Goal: Information Seeking & Learning: Learn about a topic

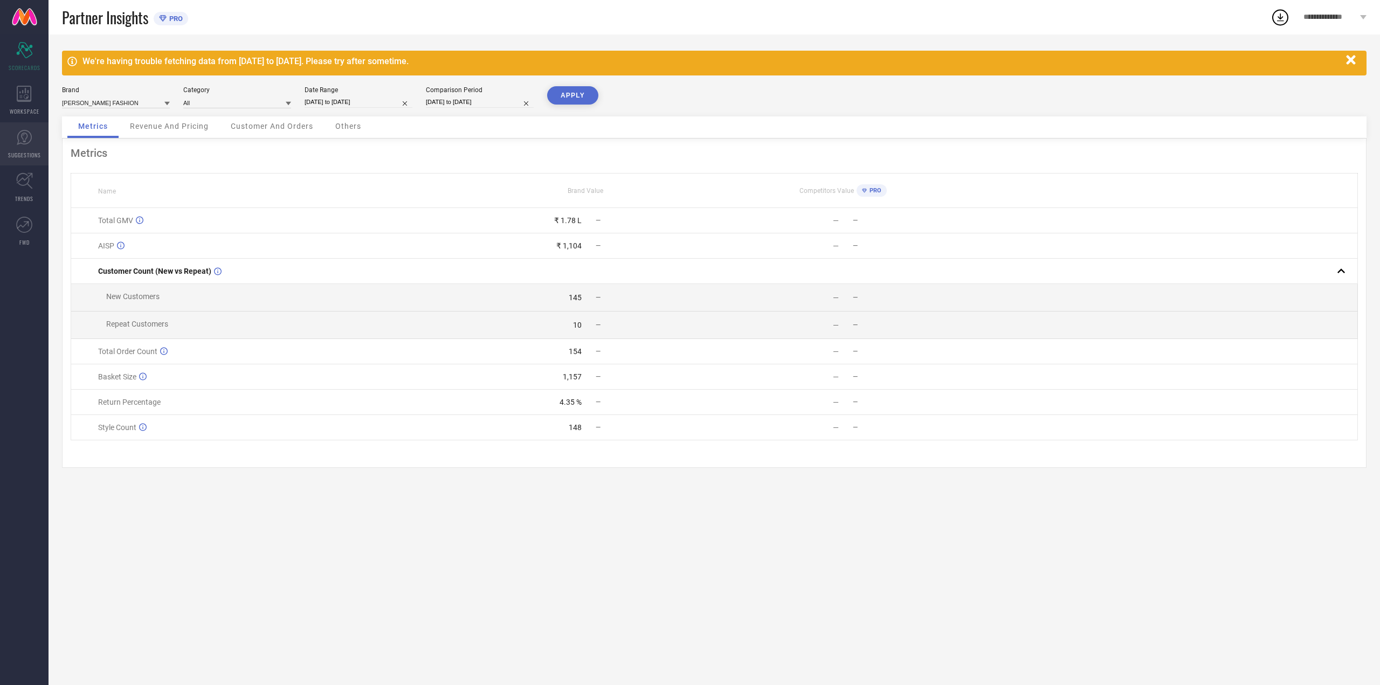
click at [24, 138] on icon at bounding box center [24, 137] width 16 height 16
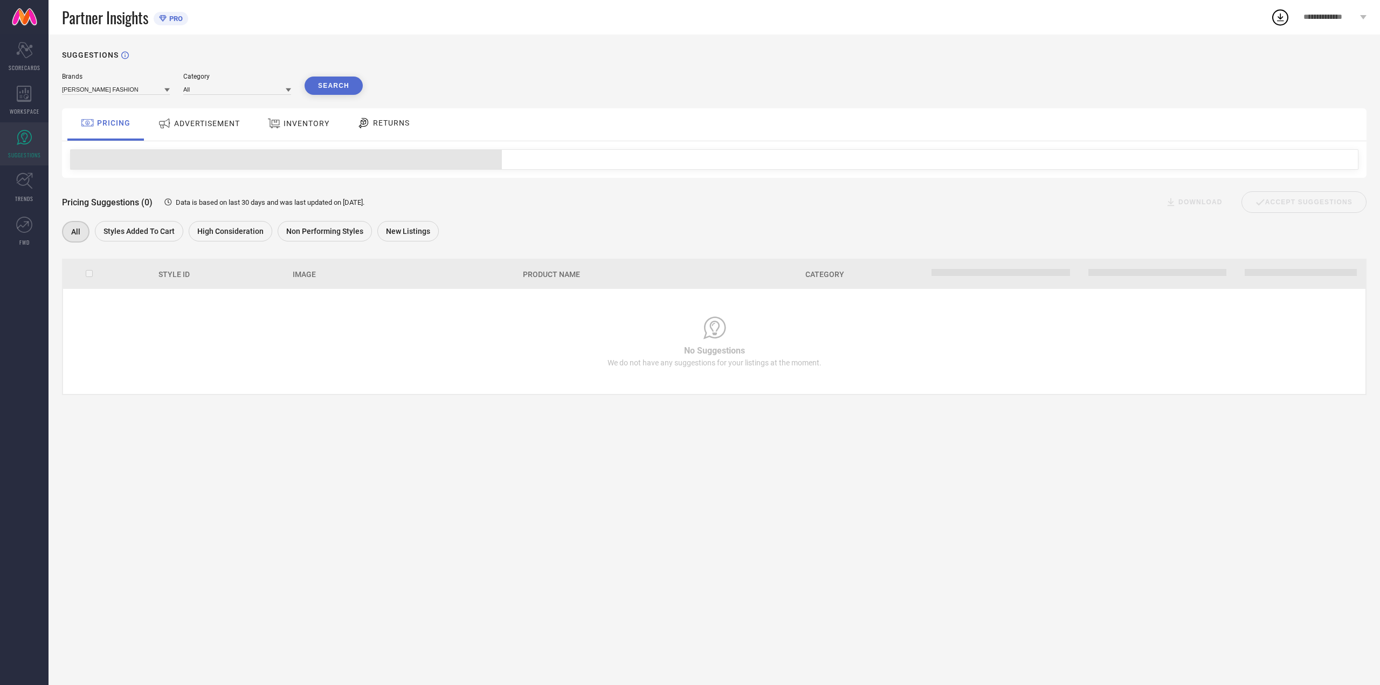
click at [197, 72] on div "SUGGESTIONS Brands [PERSON_NAME] FASHION Category All Search PRICING ADVERTISEM…" at bounding box center [714, 359] width 1331 height 650
click at [206, 78] on div "Category" at bounding box center [237, 77] width 108 height 8
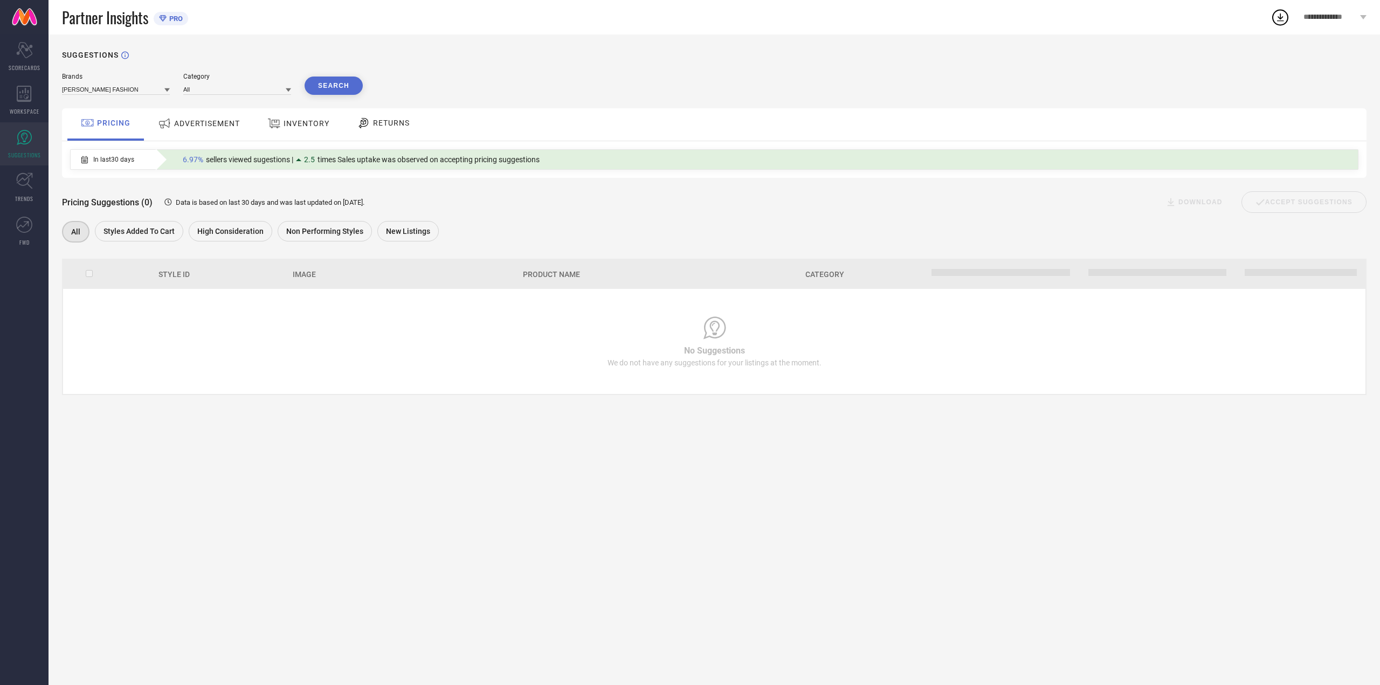
click at [341, 83] on button "Search" at bounding box center [333, 86] width 58 height 18
click at [198, 130] on div "ADVERTISEMENT" at bounding box center [198, 123] width 87 height 19
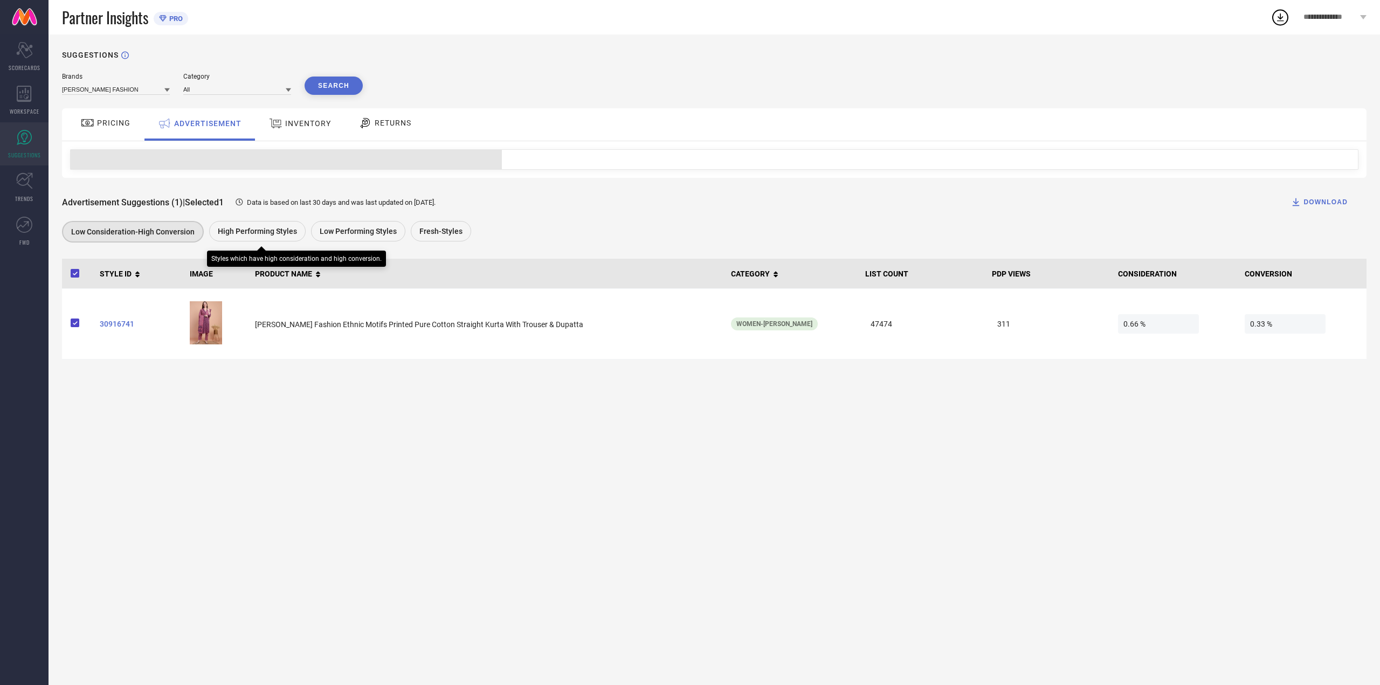
click at [276, 231] on span "High Performing Styles" at bounding box center [257, 231] width 79 height 9
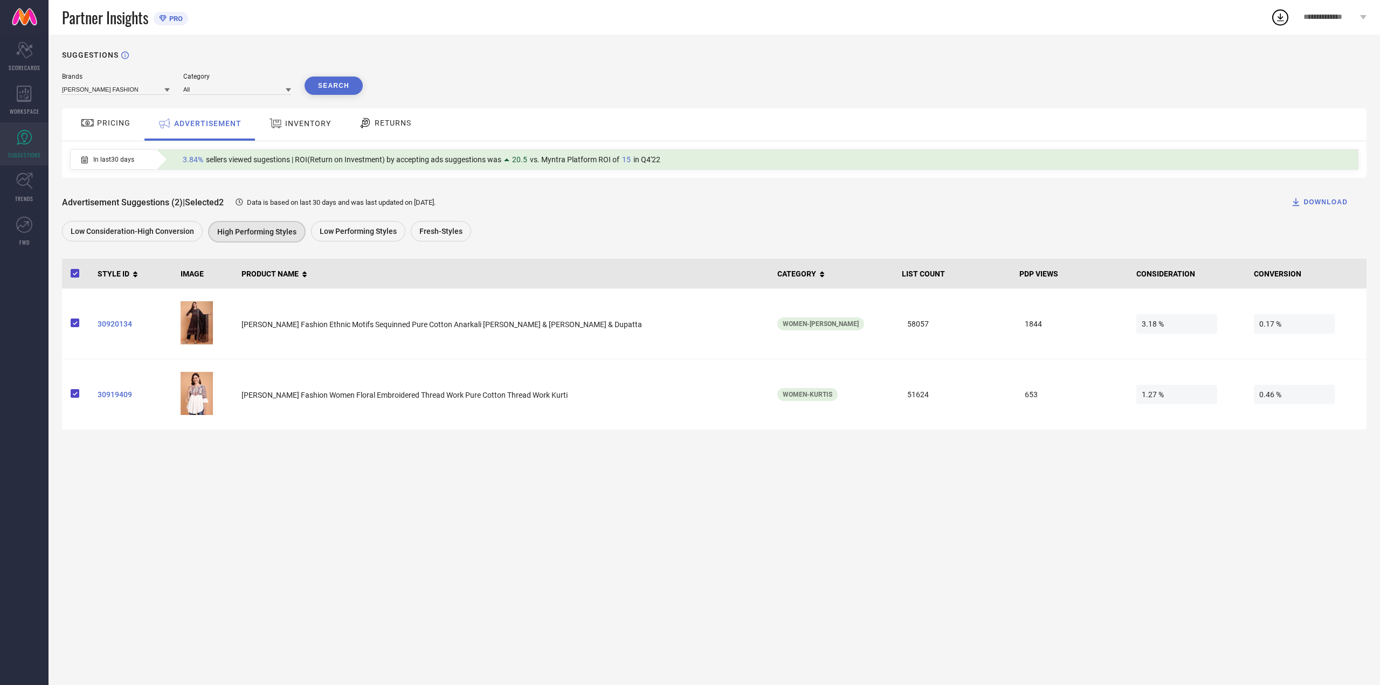
click at [302, 127] on span "INVENTORY" at bounding box center [308, 123] width 46 height 9
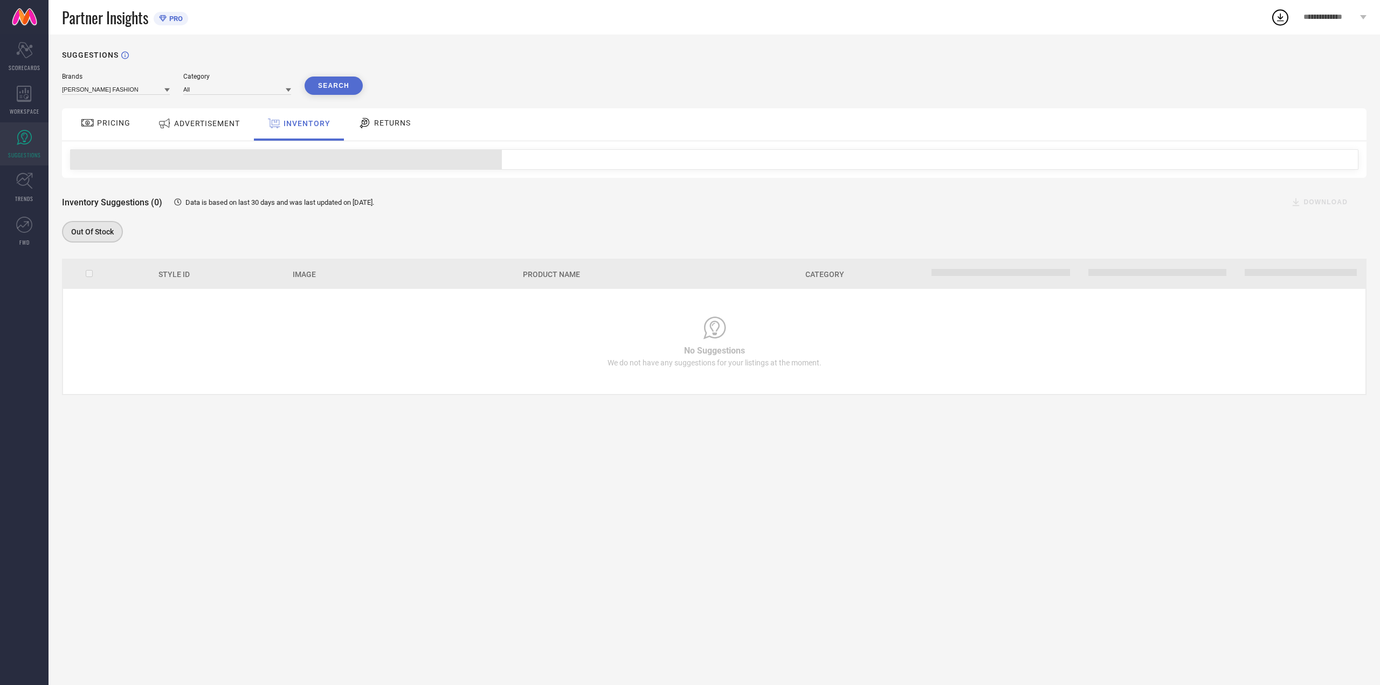
click at [366, 124] on icon at bounding box center [364, 122] width 13 height 13
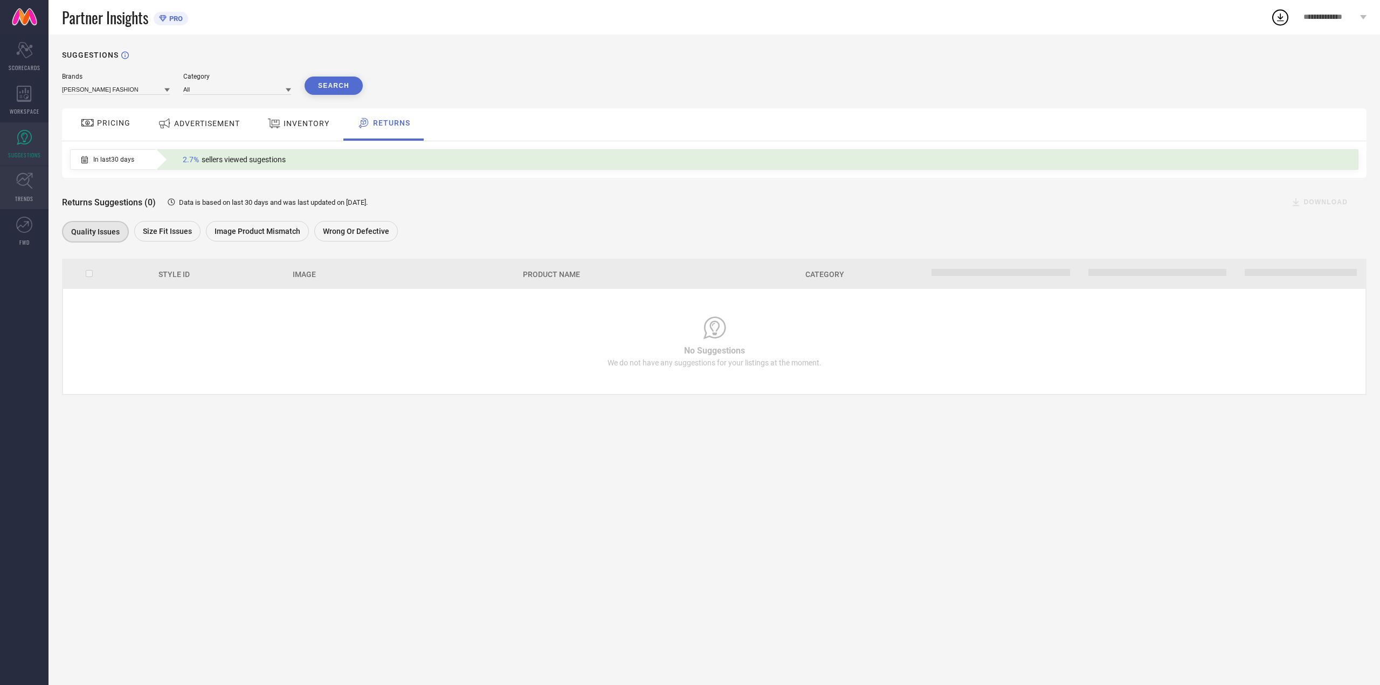
click at [10, 197] on link "TRENDS" at bounding box center [24, 187] width 49 height 43
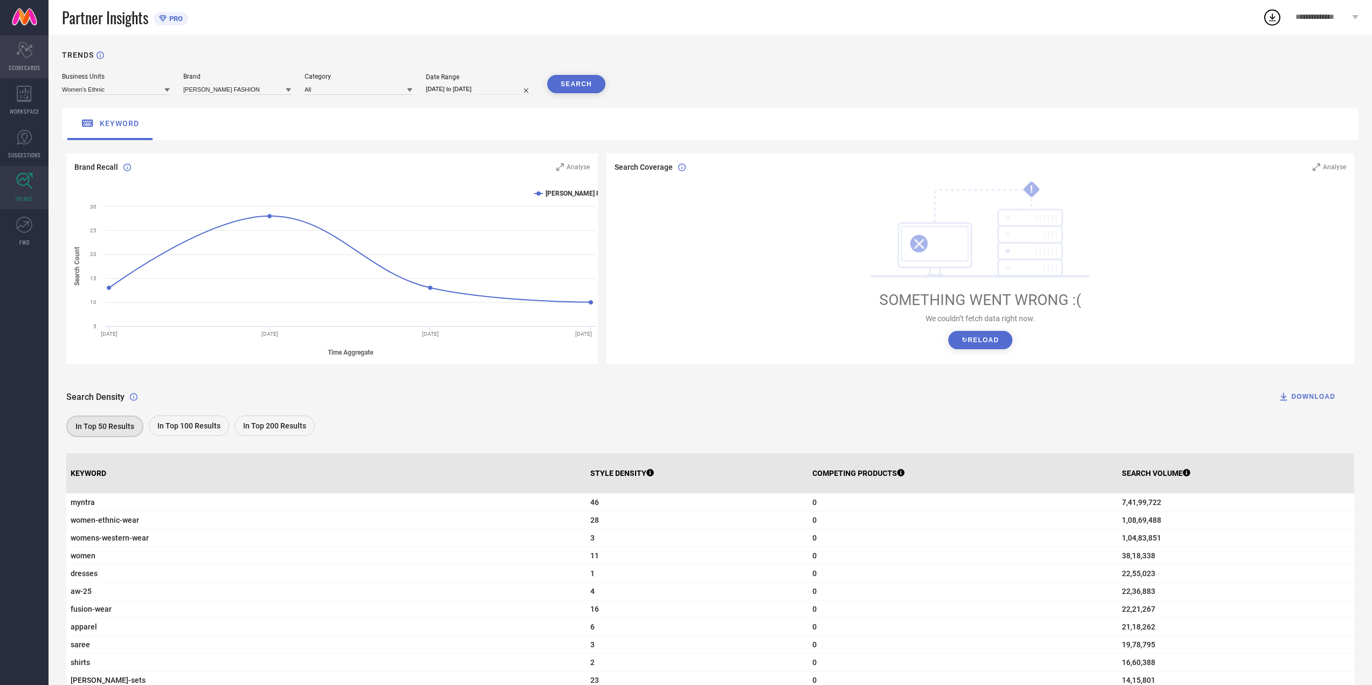
click at [26, 42] on icon "Scorecard" at bounding box center [24, 50] width 17 height 16
